Goal: Check status: Check status

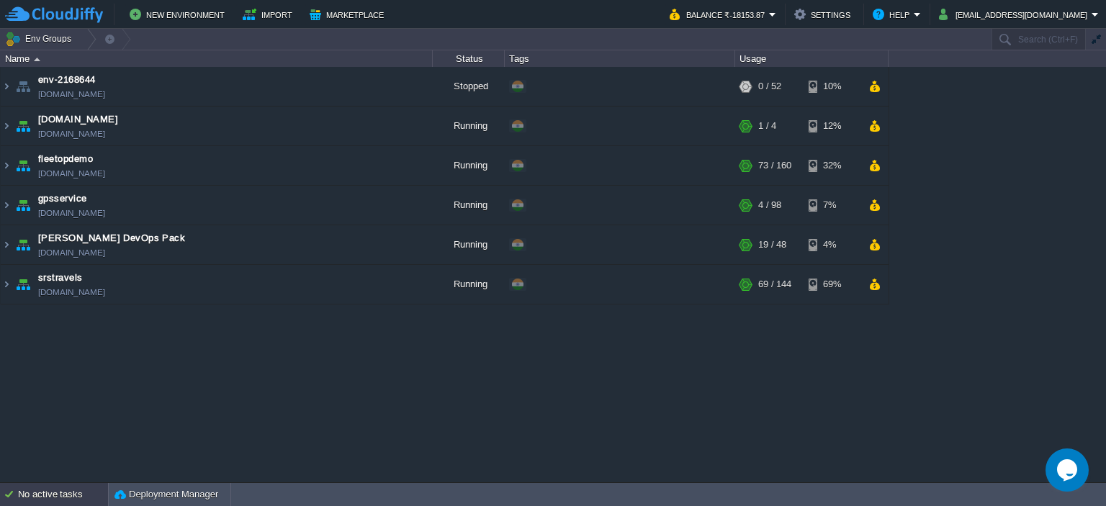
click at [55, 492] on div "No active tasks" at bounding box center [63, 494] width 90 height 23
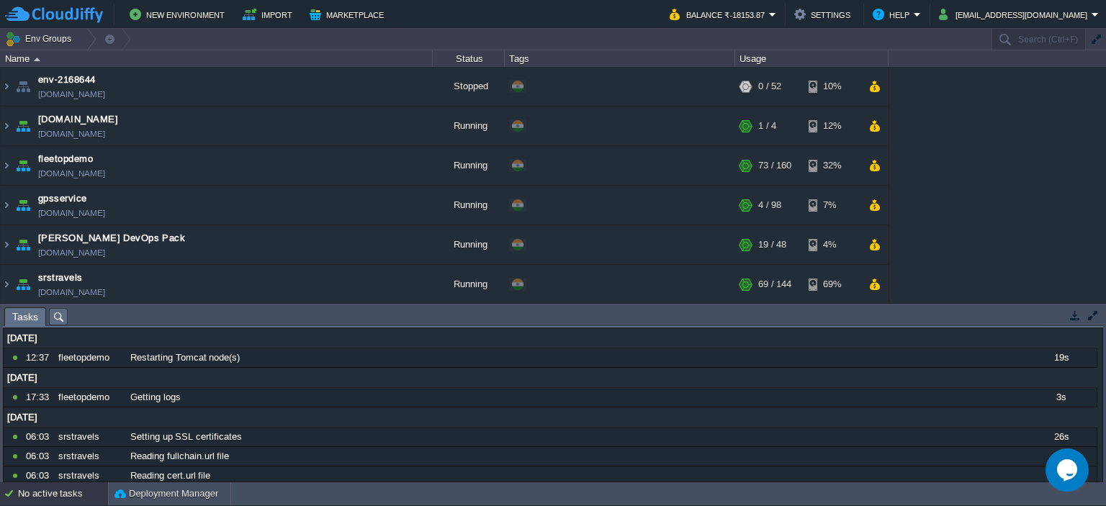
click at [55, 492] on div "No active tasks" at bounding box center [63, 493] width 90 height 23
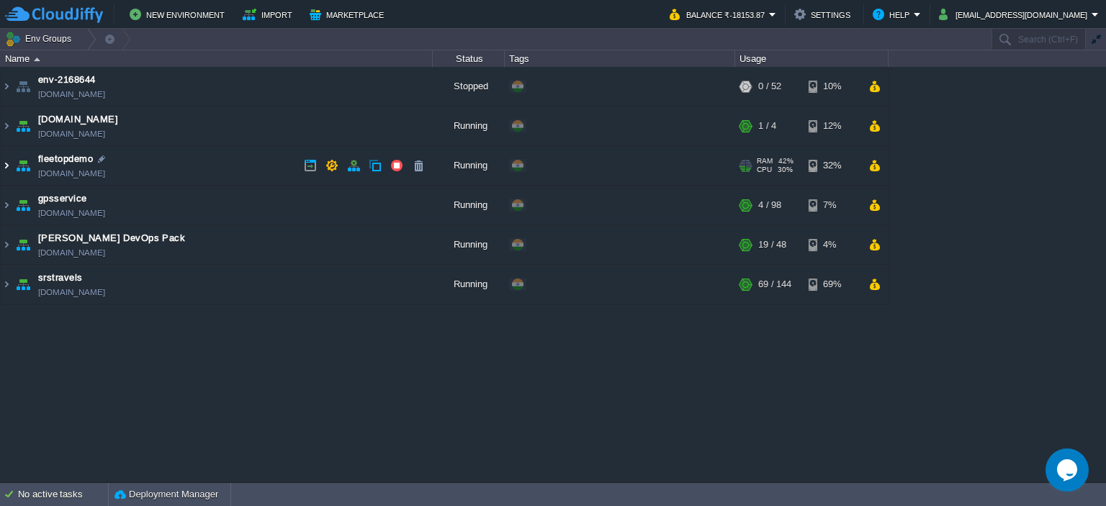
click at [9, 165] on img at bounding box center [7, 165] width 12 height 39
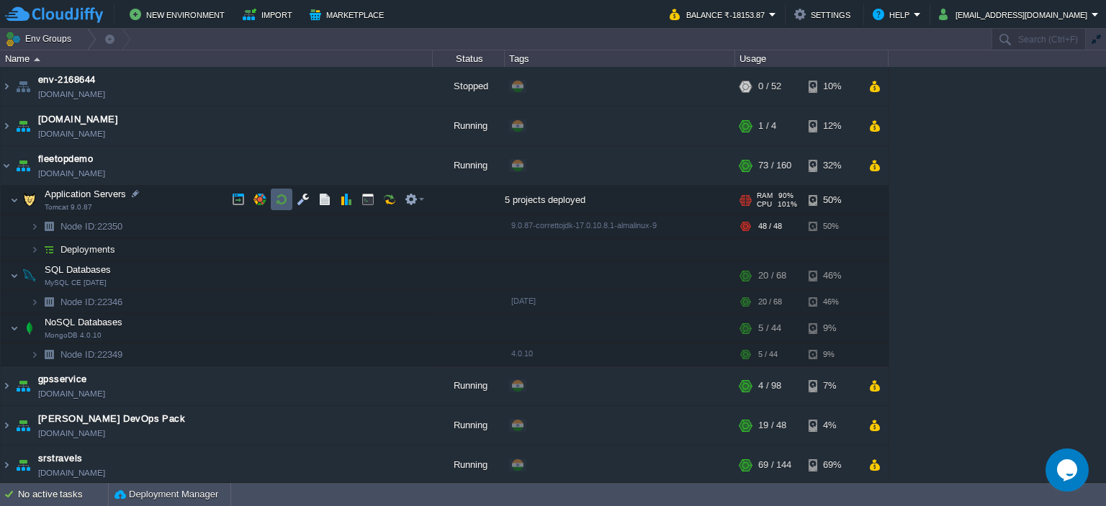
click at [276, 197] on button "button" at bounding box center [281, 199] width 13 height 13
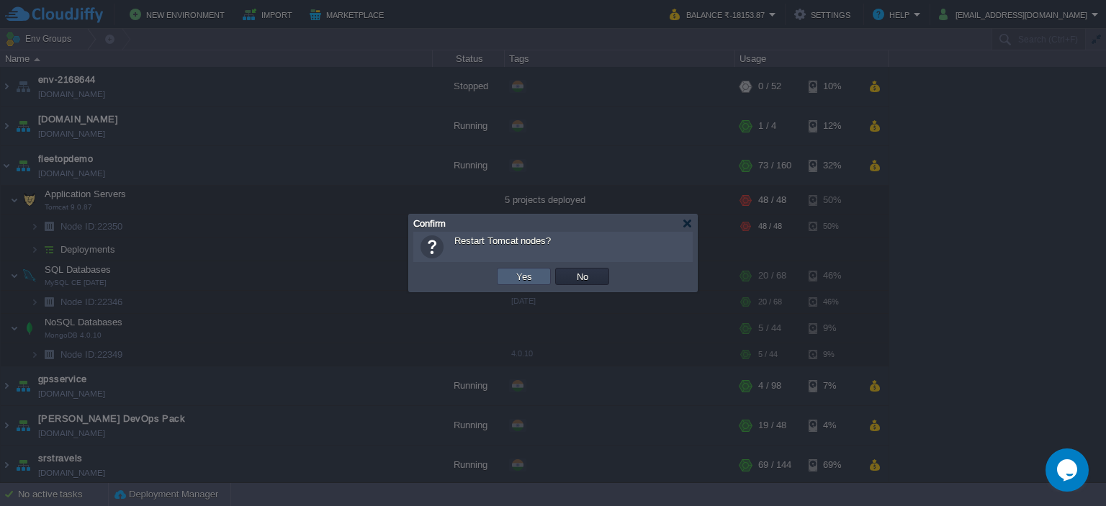
click at [514, 270] on button "Yes" at bounding box center [524, 276] width 24 height 13
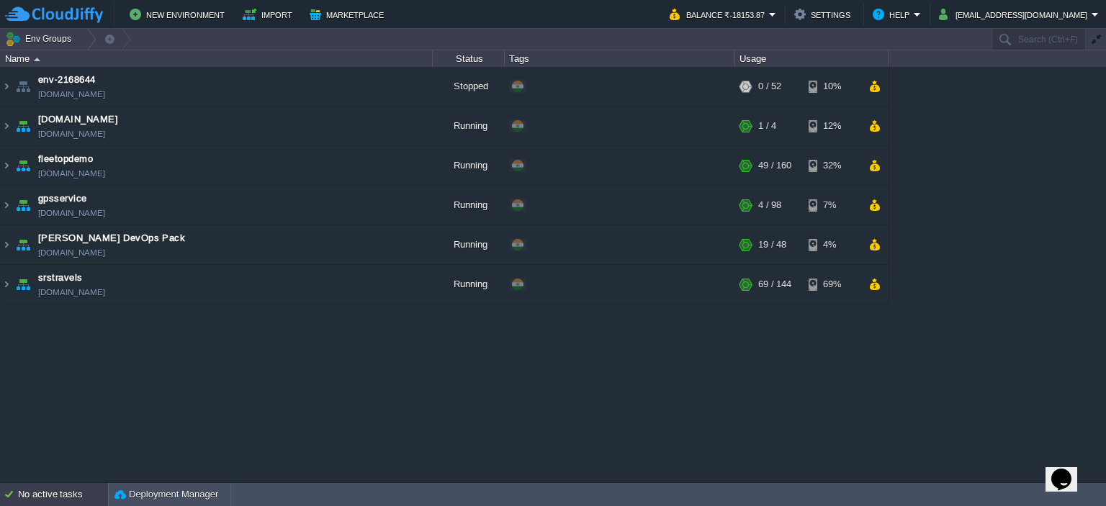
click at [66, 486] on div "No active tasks" at bounding box center [63, 494] width 90 height 23
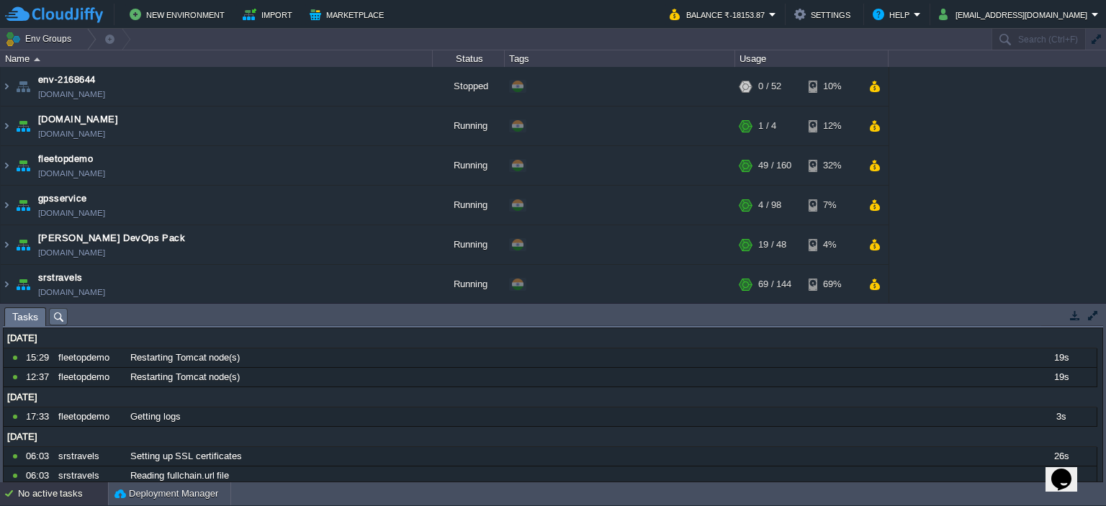
click at [66, 486] on div "No active tasks" at bounding box center [63, 493] width 90 height 23
